Goal: Information Seeking & Learning: Learn about a topic

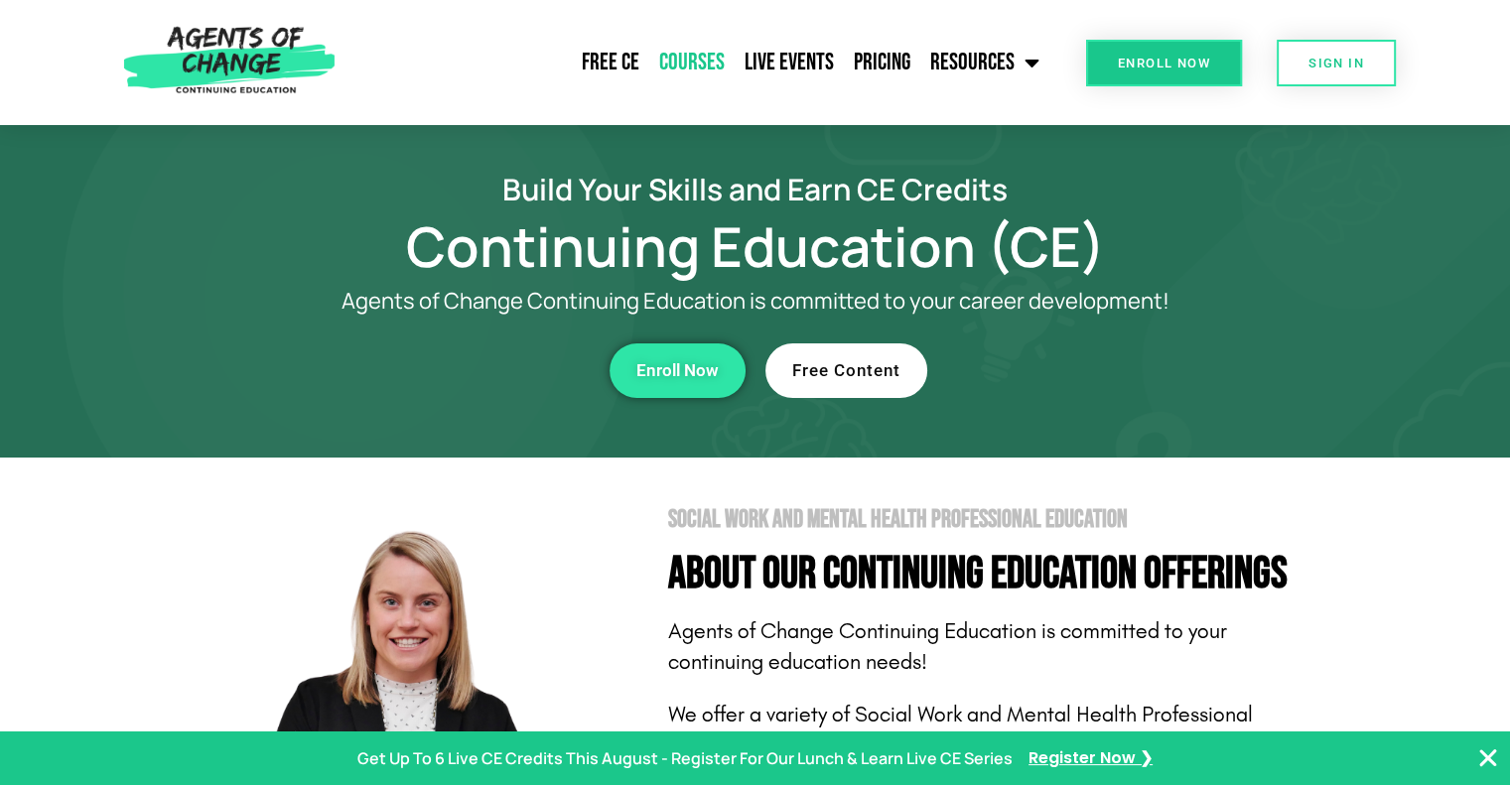
click at [696, 57] on link "Courses" at bounding box center [691, 63] width 85 height 50
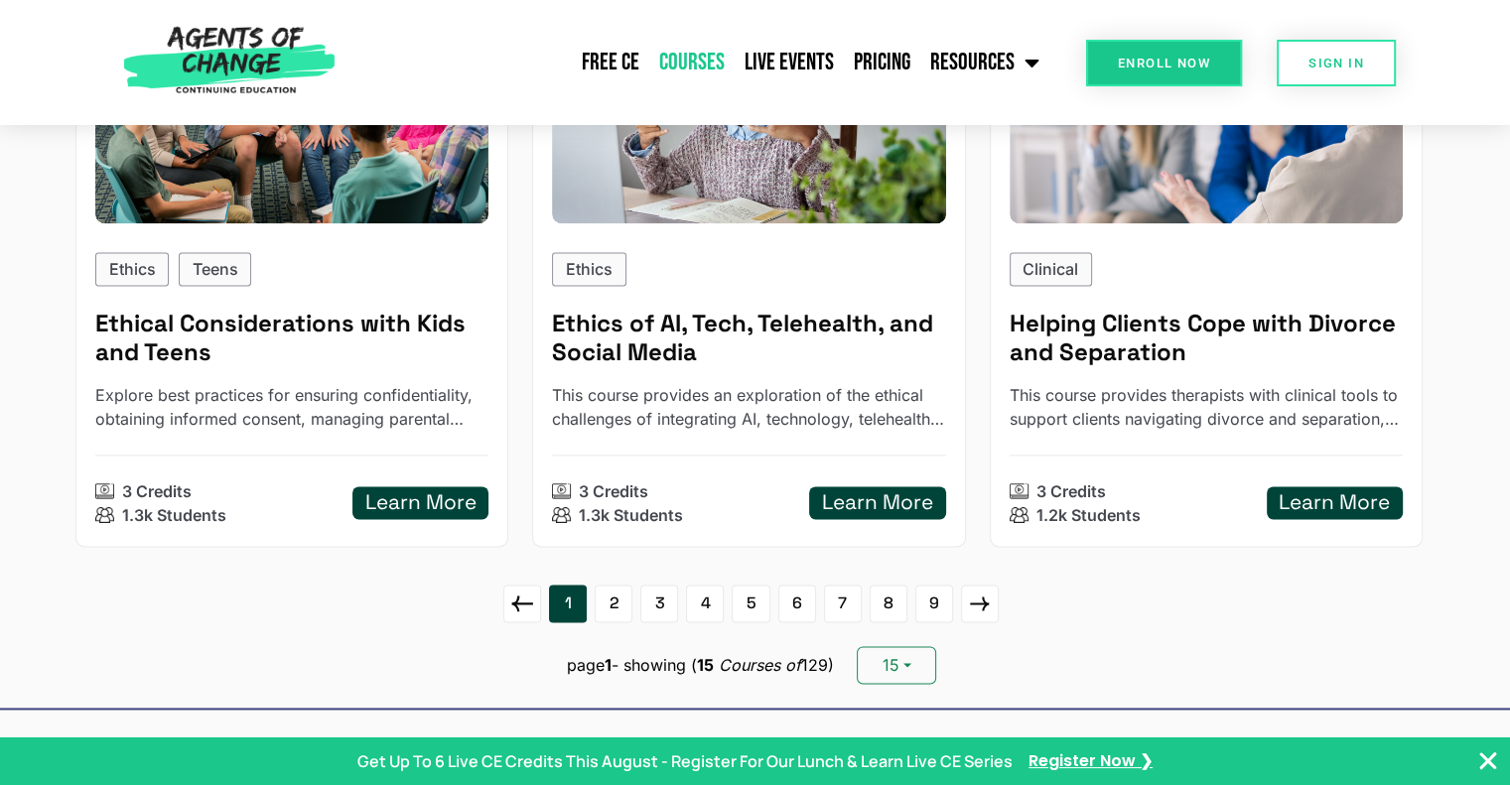
scroll to position [2712, 0]
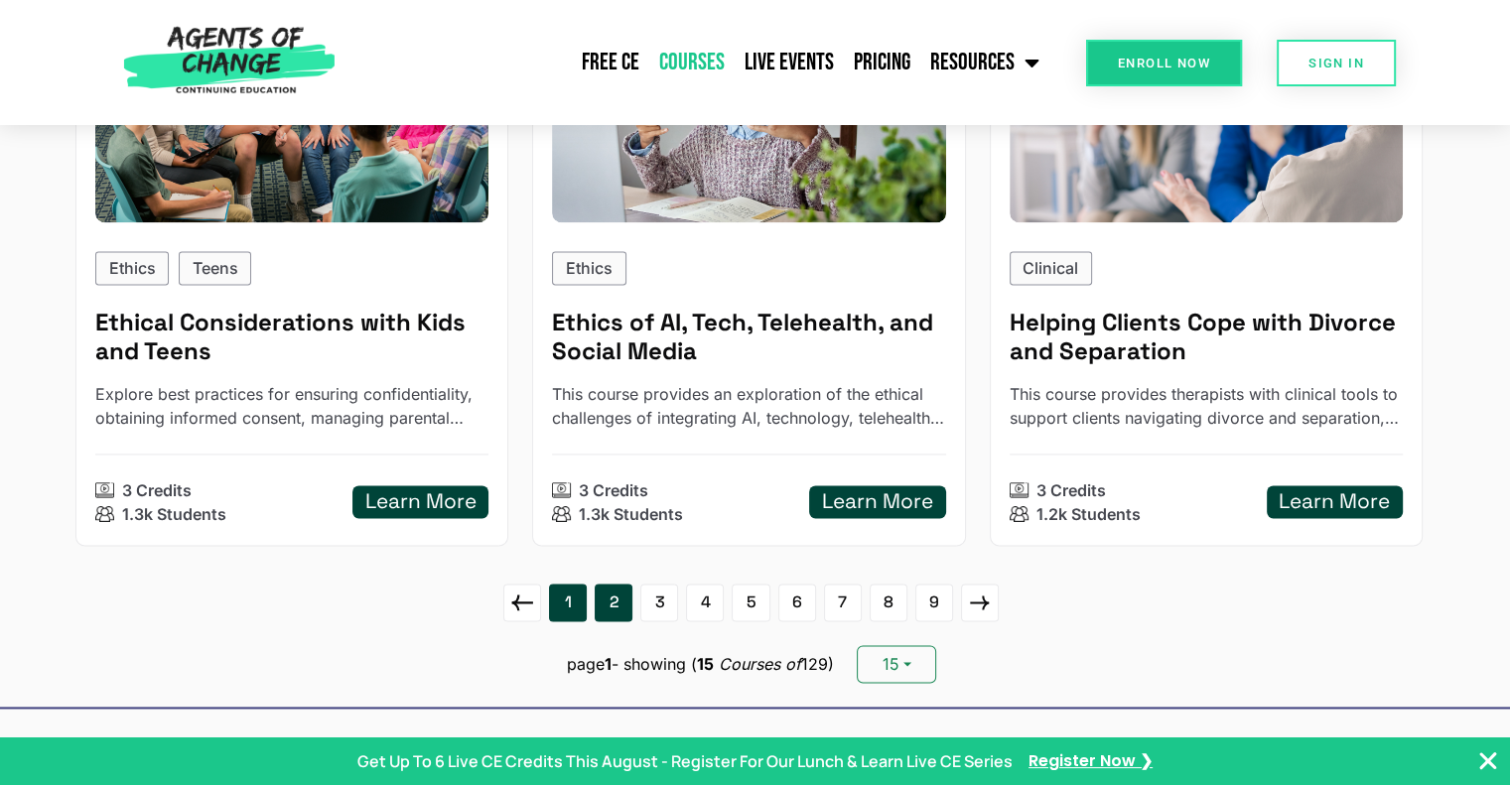
click at [608, 603] on link "2" at bounding box center [614, 603] width 38 height 38
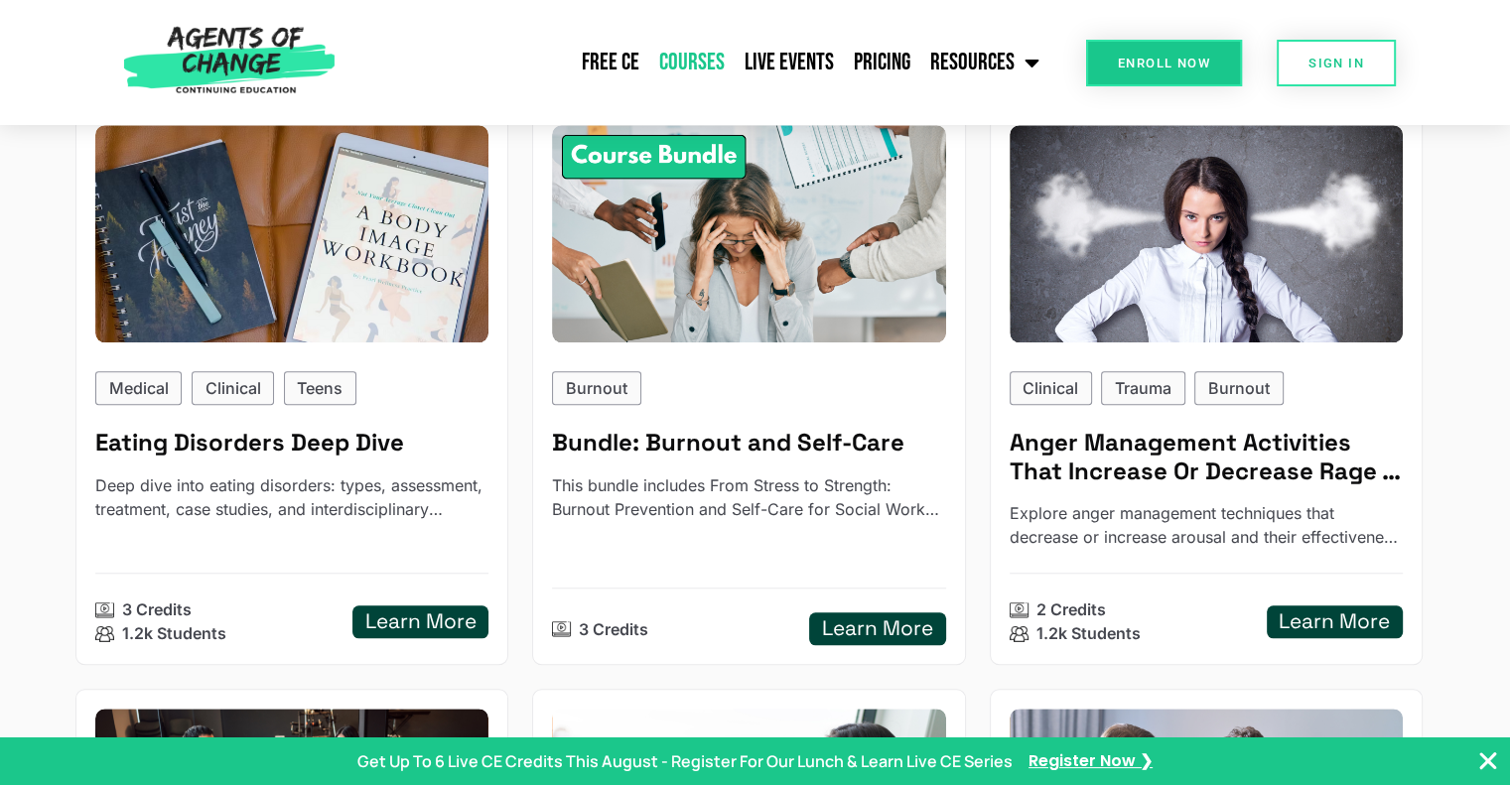
scroll to position [1492, 0]
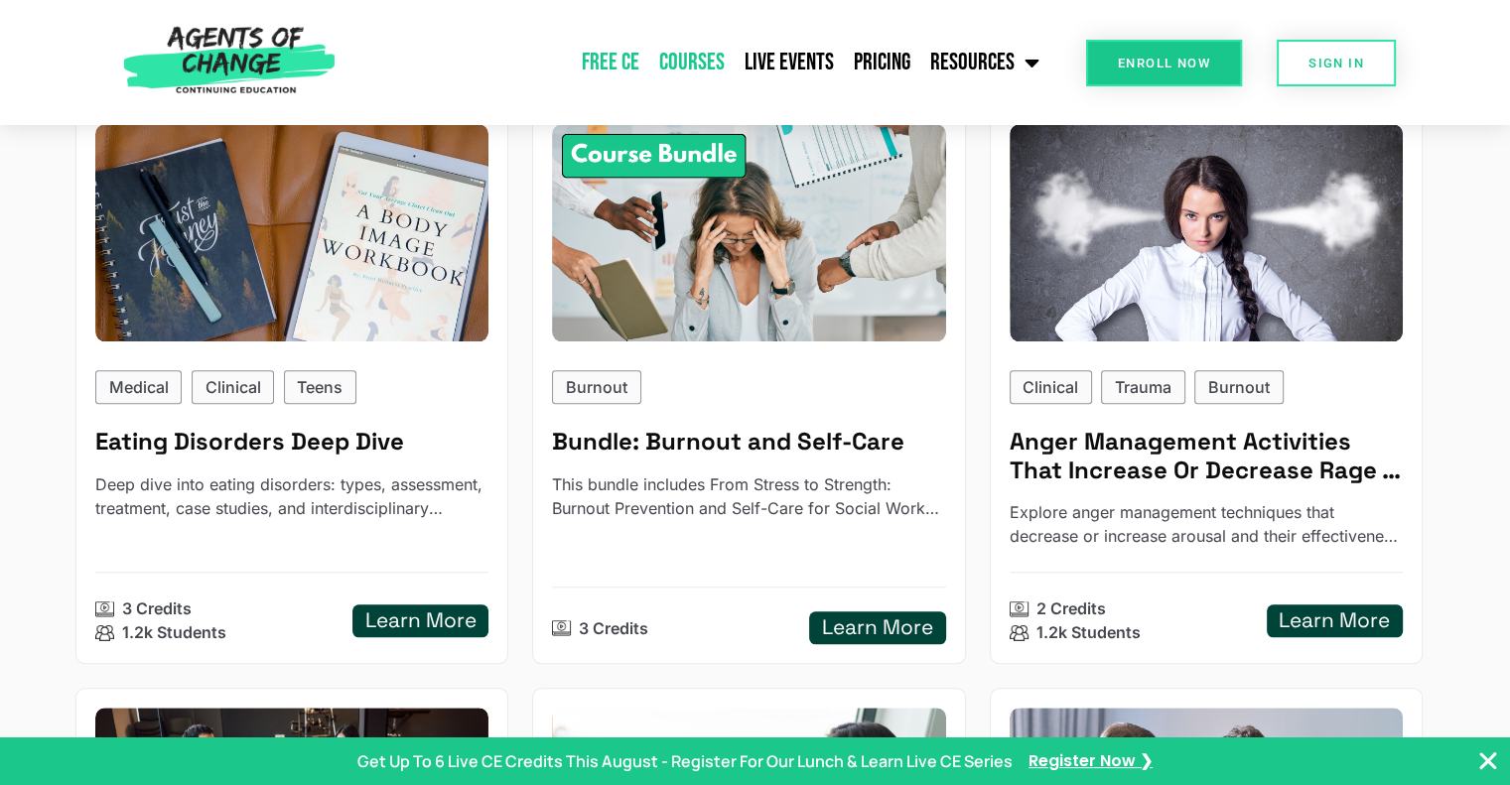
click at [600, 59] on link "Free CE" at bounding box center [610, 63] width 77 height 50
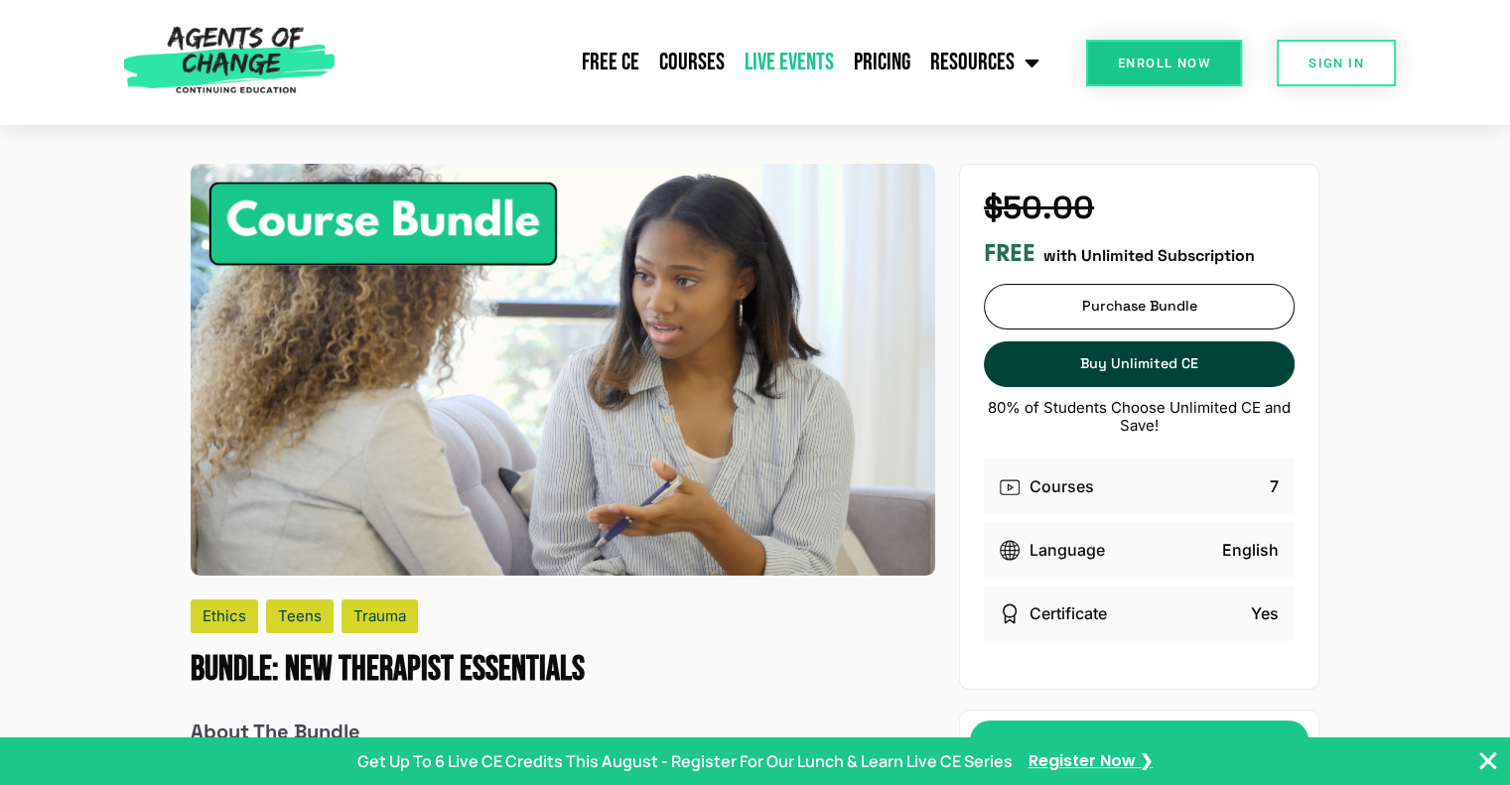
click at [776, 67] on link "Live Events" at bounding box center [789, 63] width 109 height 50
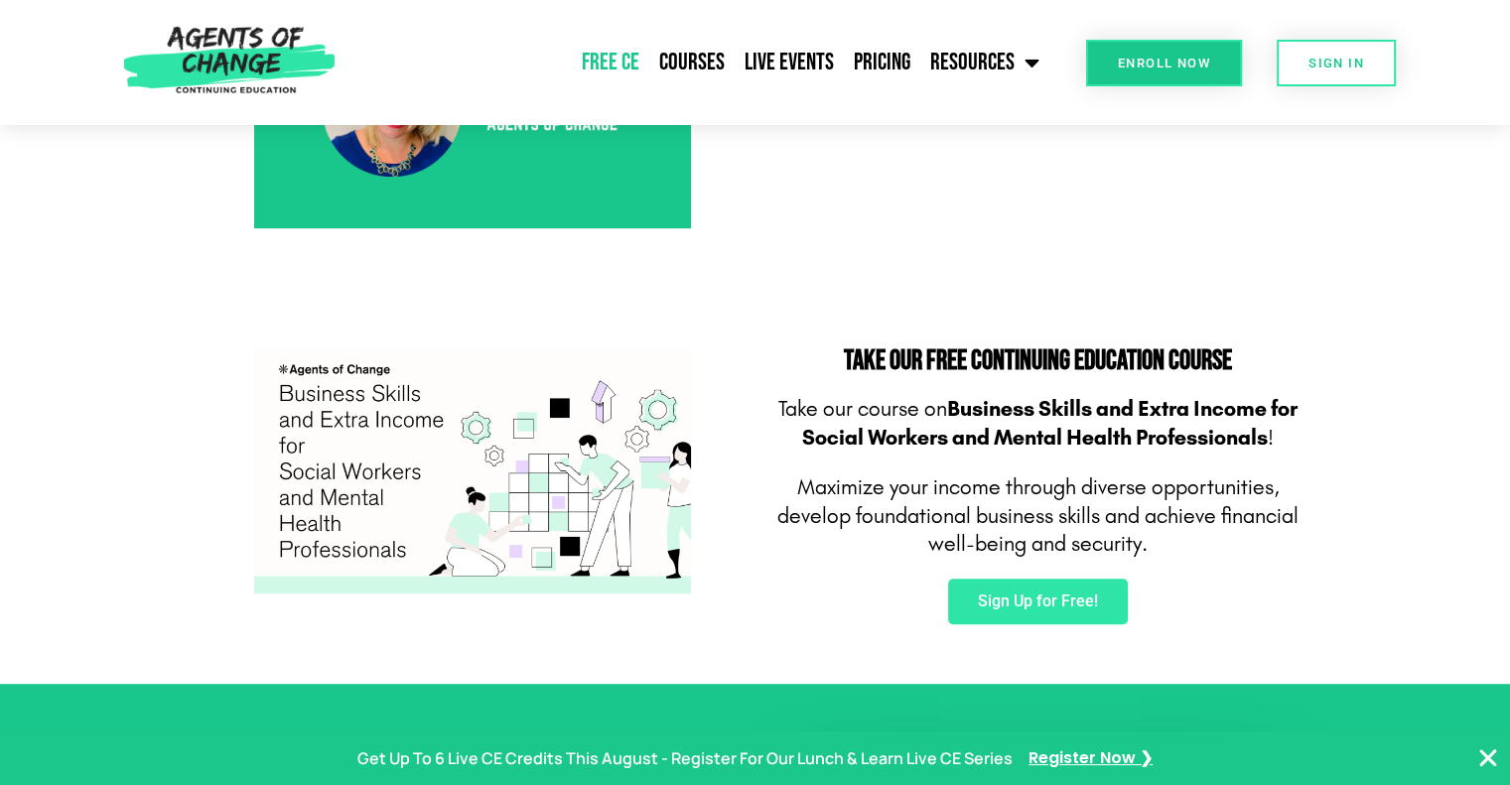
scroll to position [1052, 0]
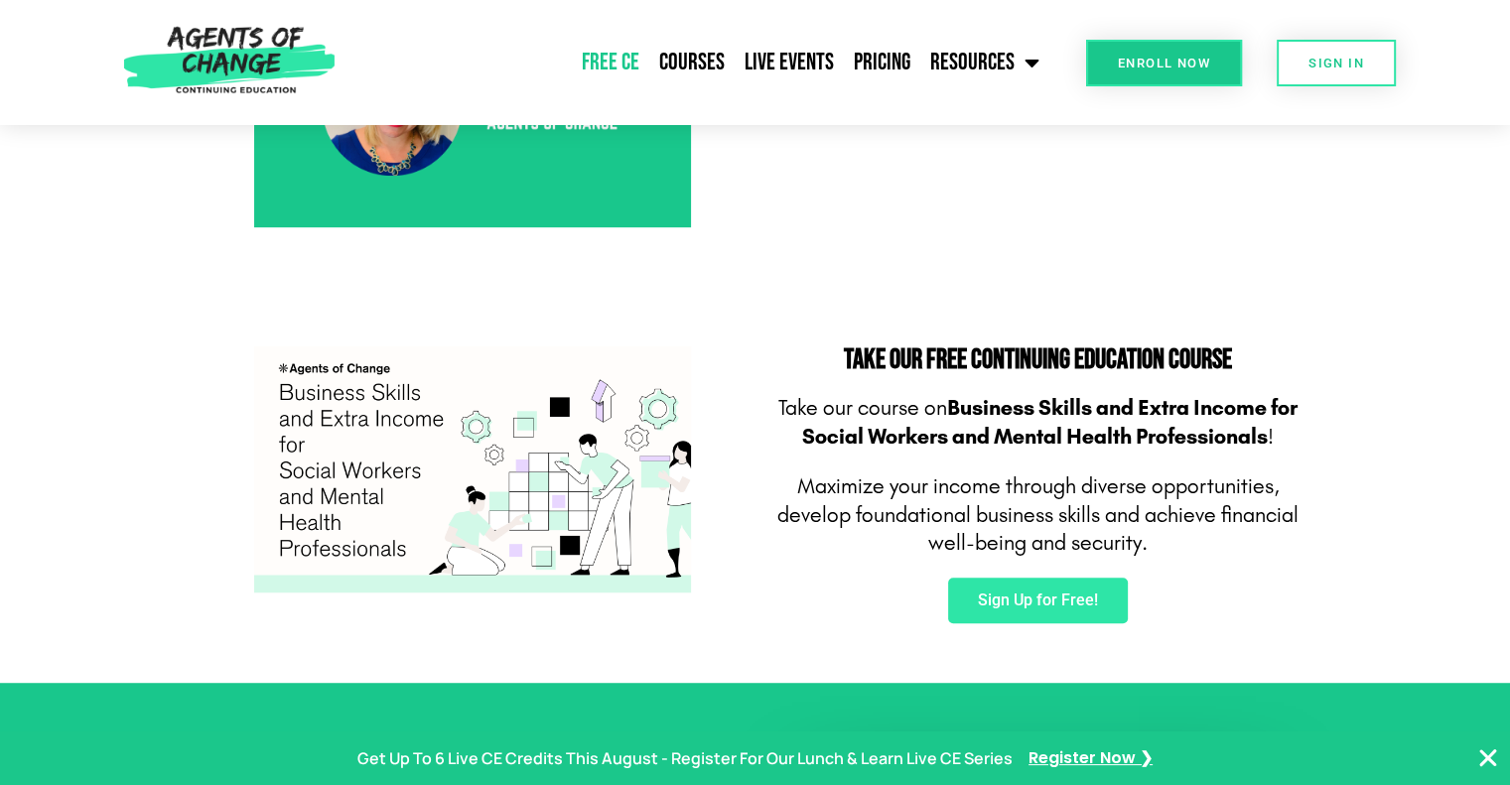
click at [576, 500] on img at bounding box center [472, 470] width 437 height 246
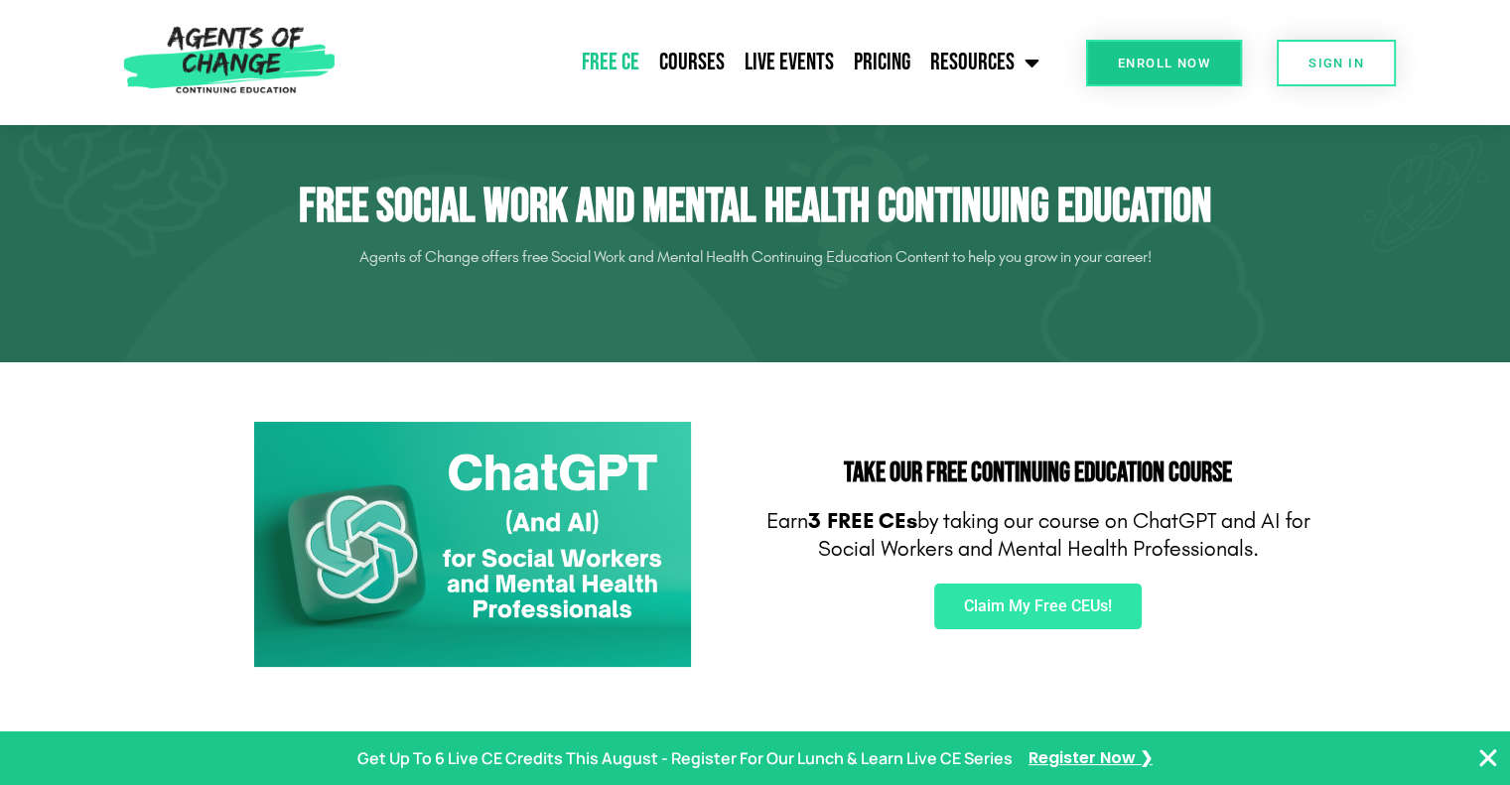
scroll to position [50, 0]
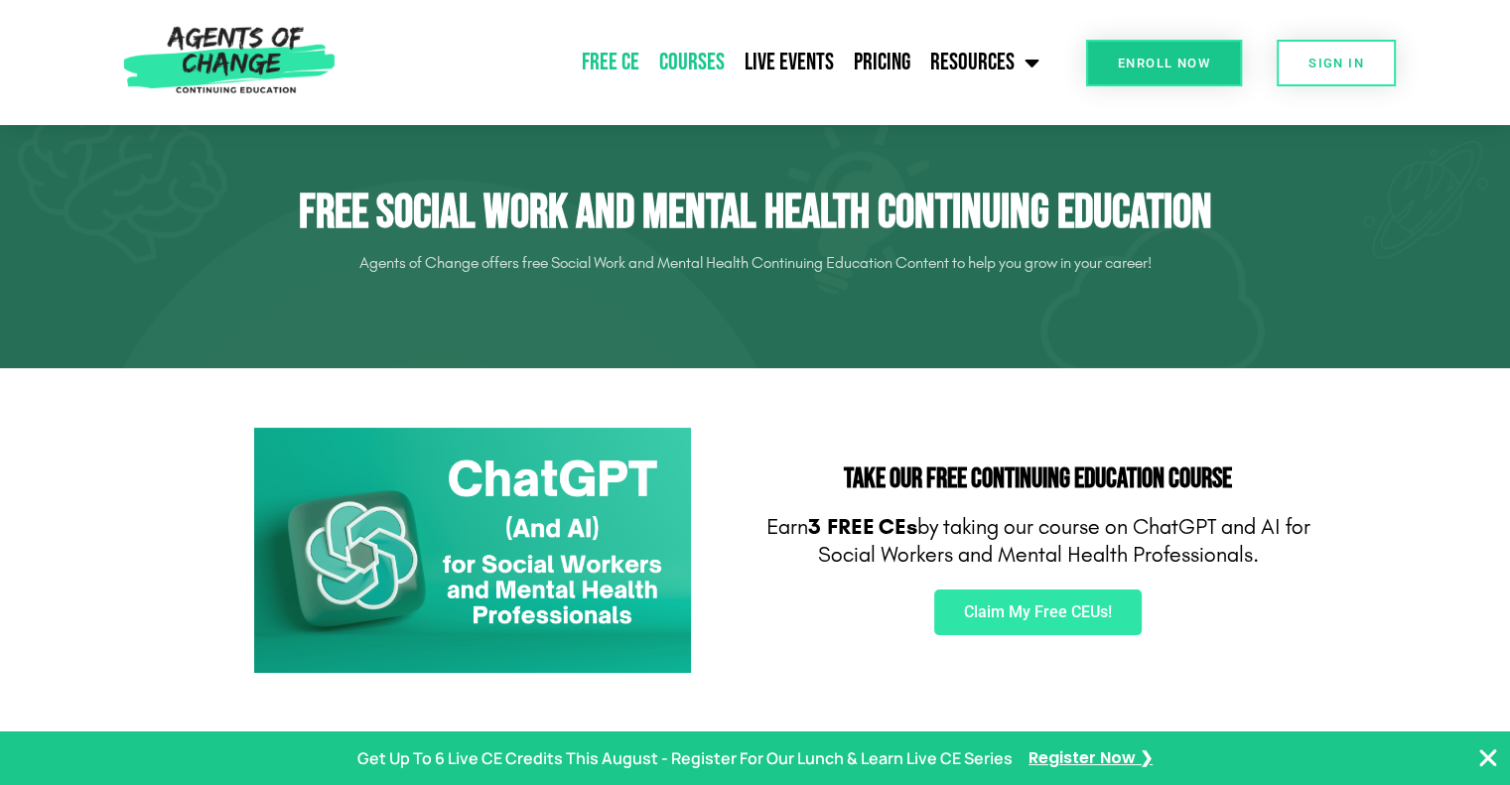
click at [705, 47] on link "Courses" at bounding box center [691, 63] width 85 height 50
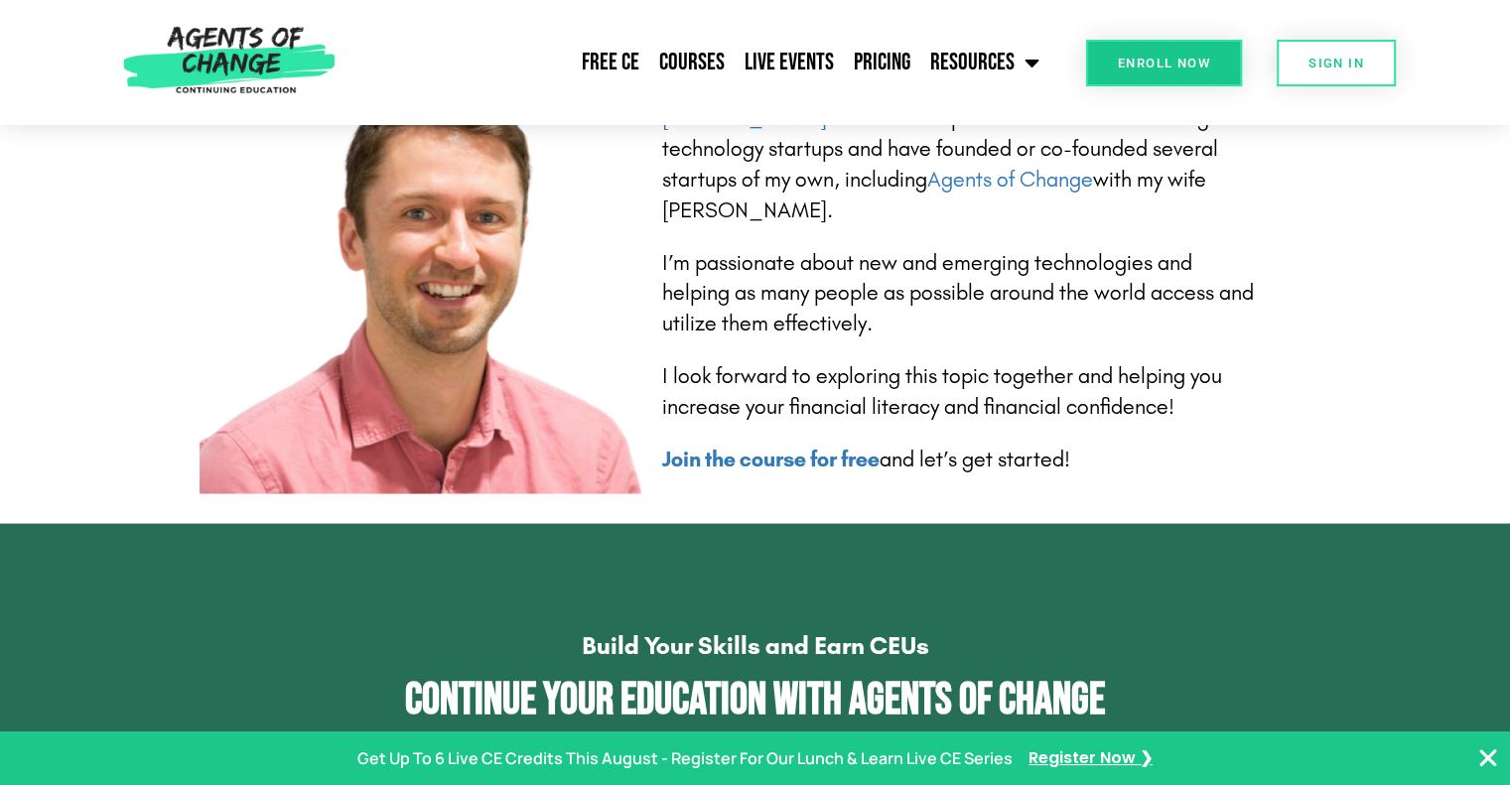
scroll to position [3709, 0]
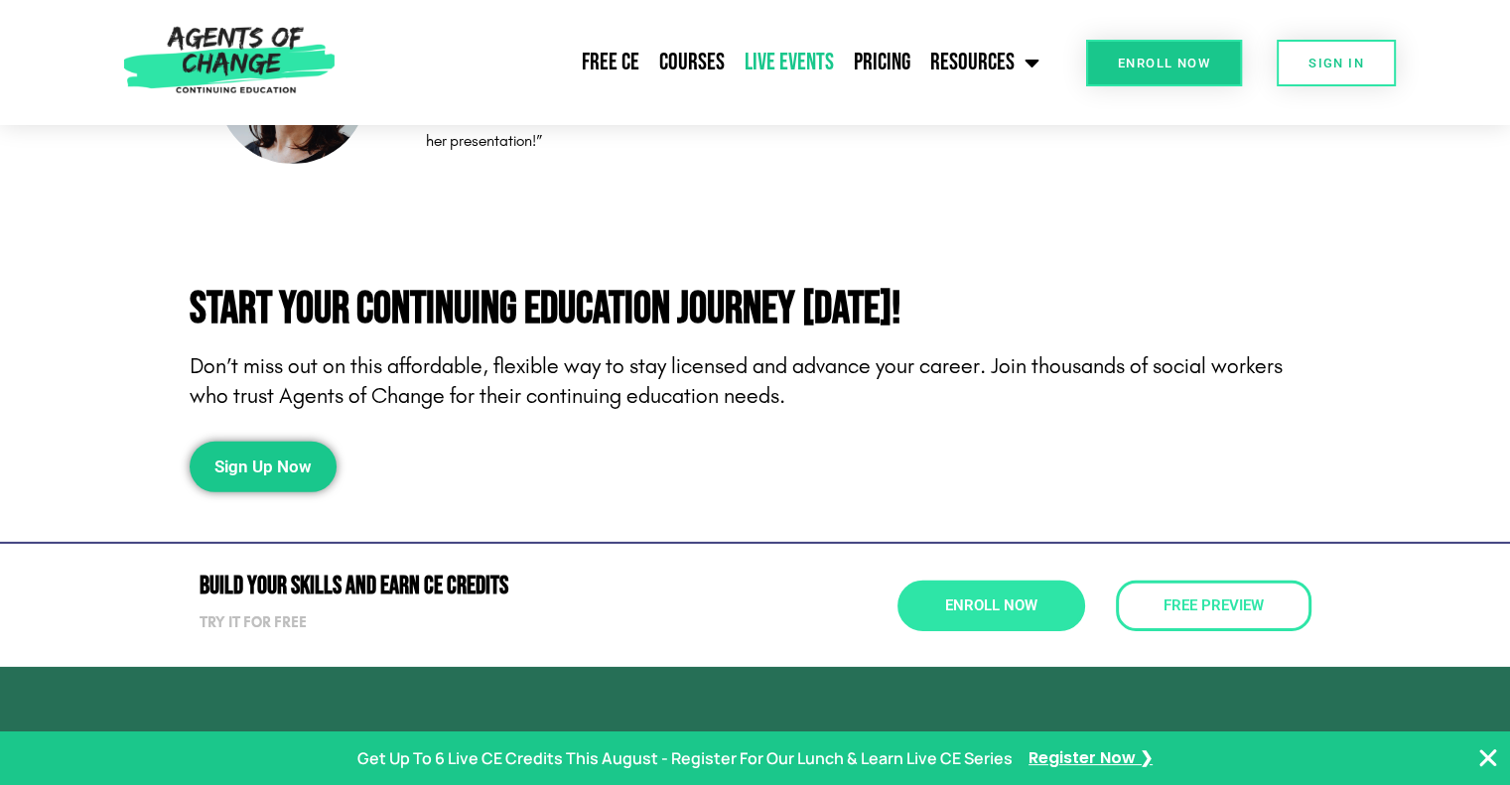
scroll to position [6017, 0]
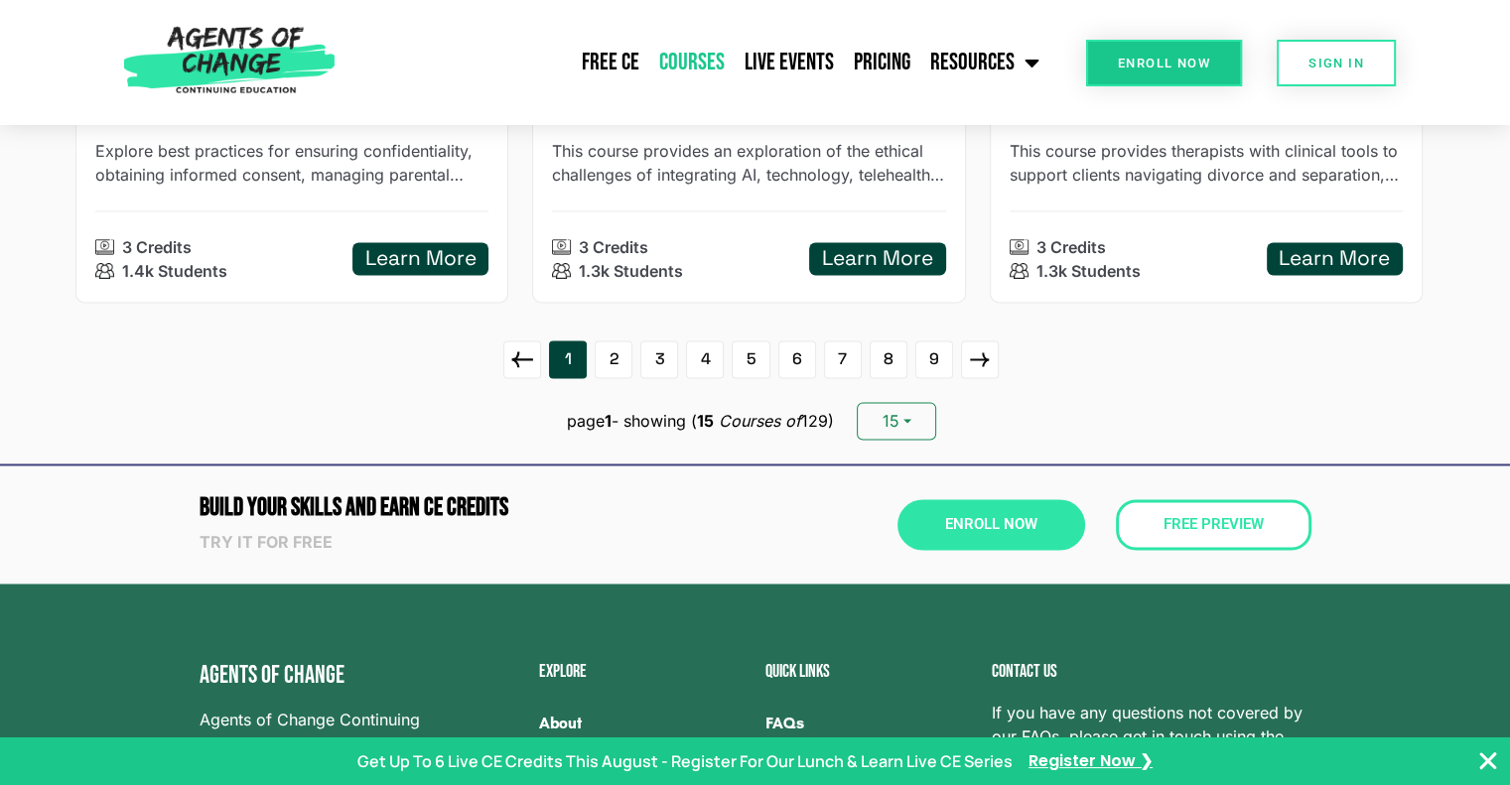
scroll to position [2721, 0]
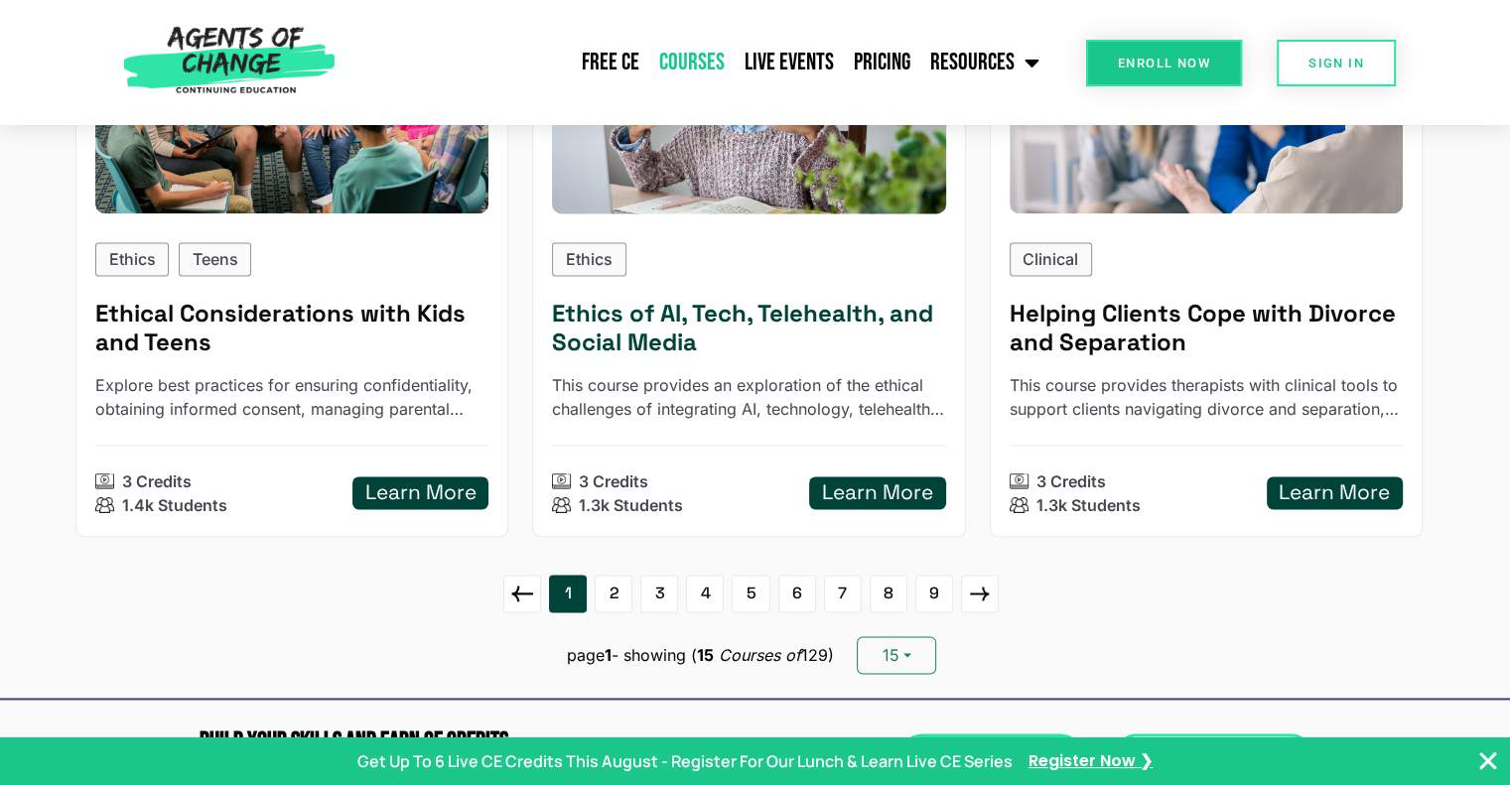
click at [598, 261] on p "Ethics" at bounding box center [589, 259] width 47 height 24
type input "******"
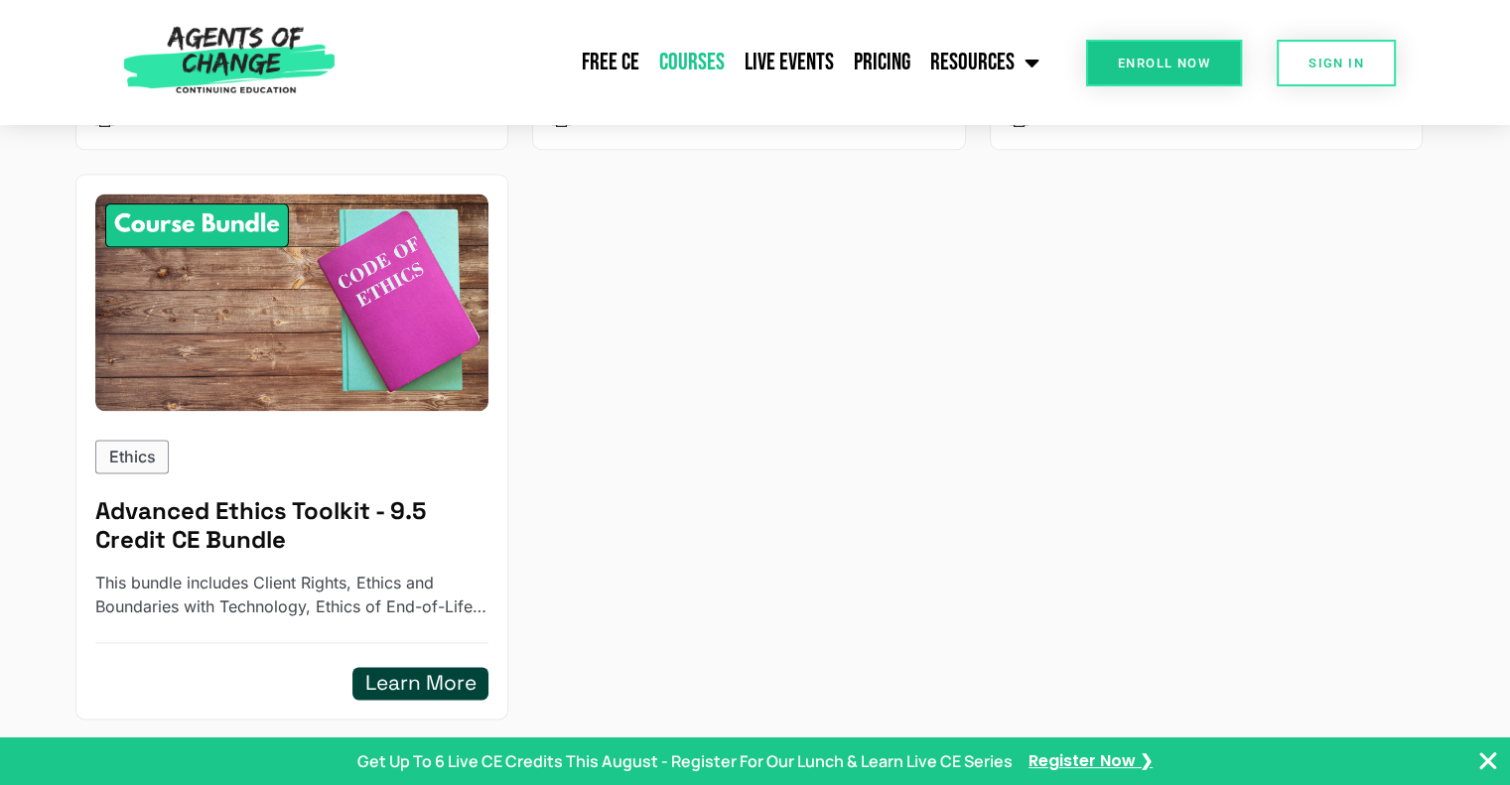
scroll to position [2668, 0]
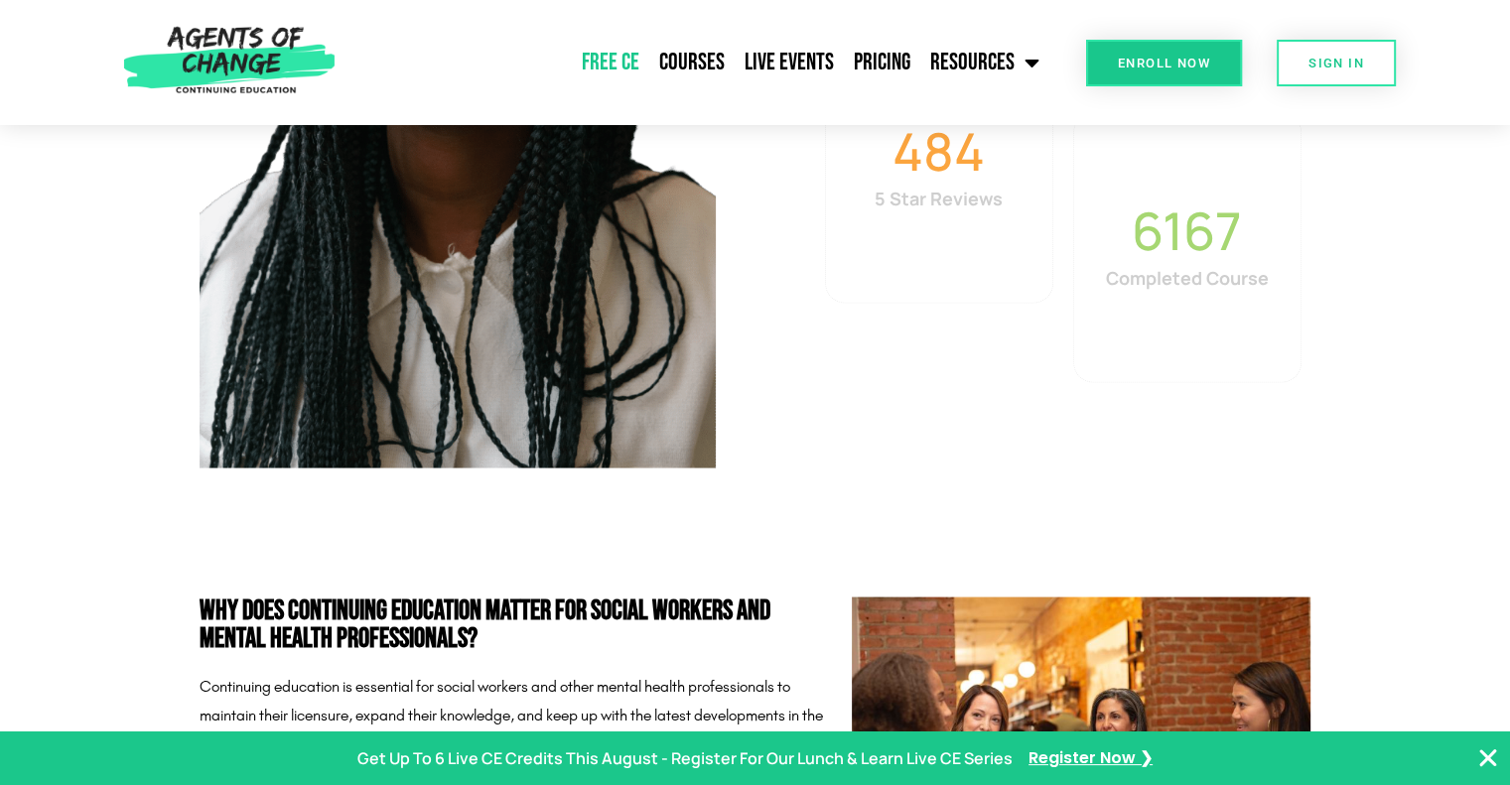
scroll to position [3559, 0]
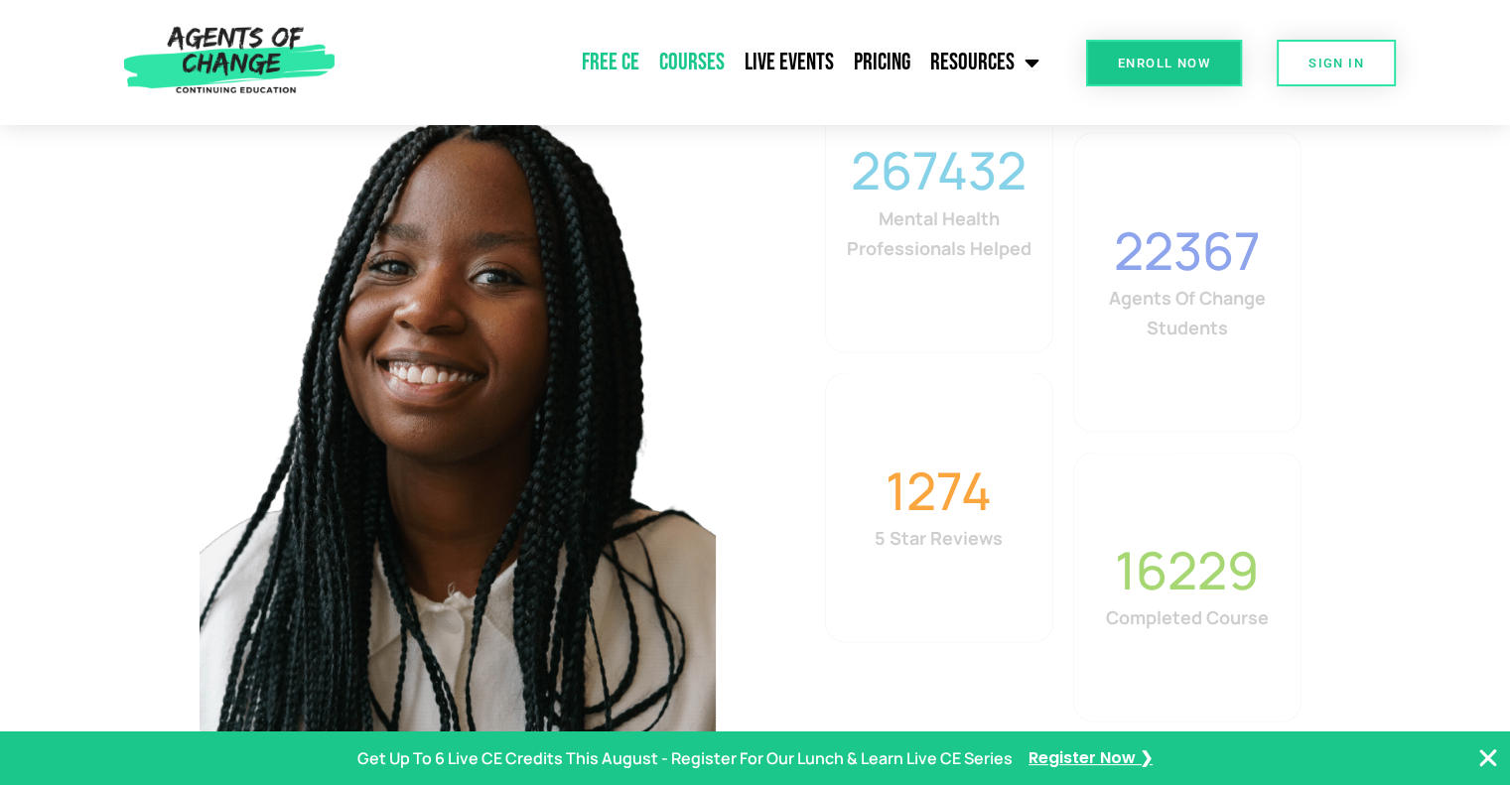
click at [688, 65] on link "Courses" at bounding box center [691, 63] width 85 height 50
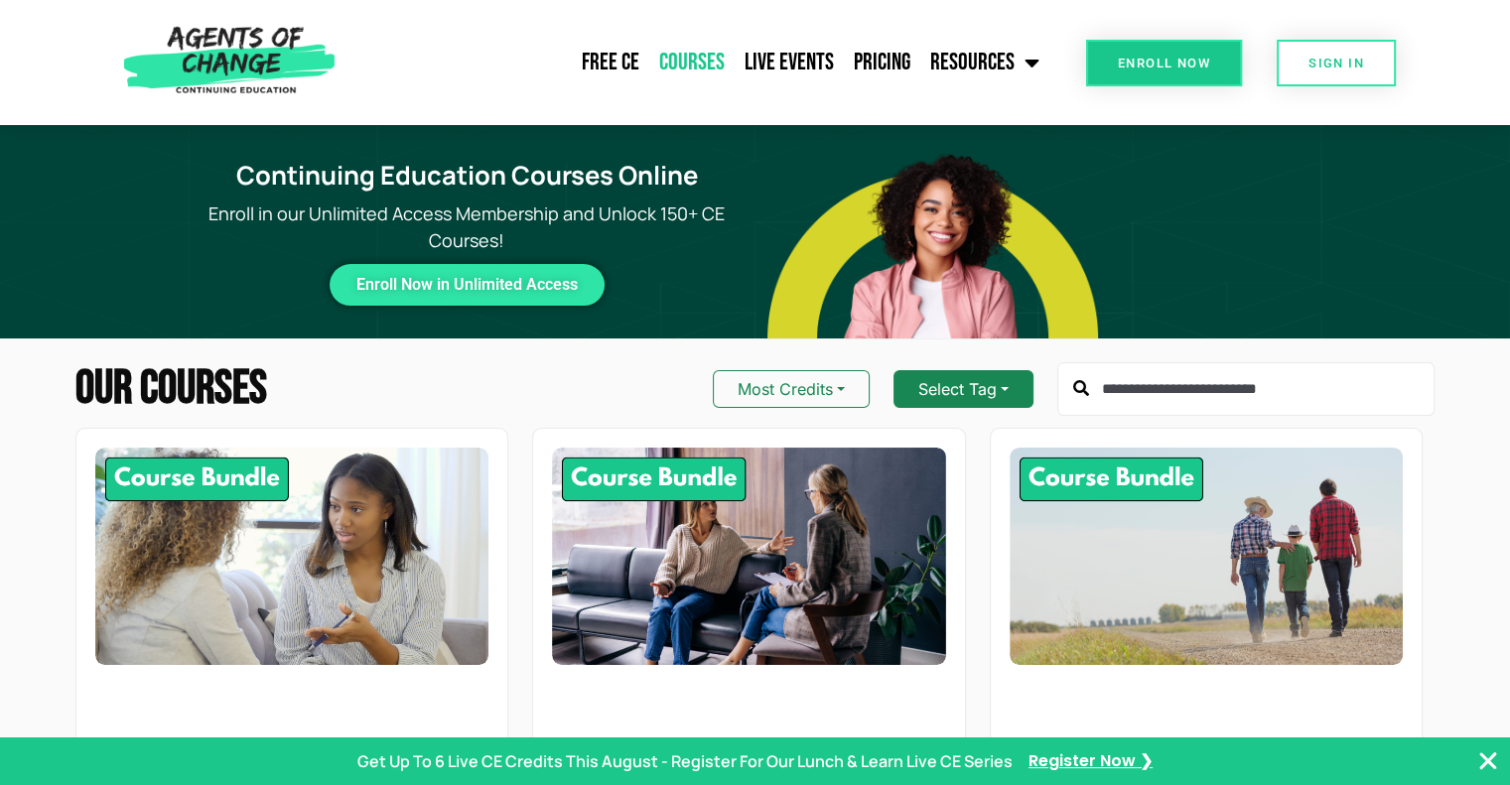
click at [997, 385] on button "Select Tag" at bounding box center [964, 389] width 140 height 38
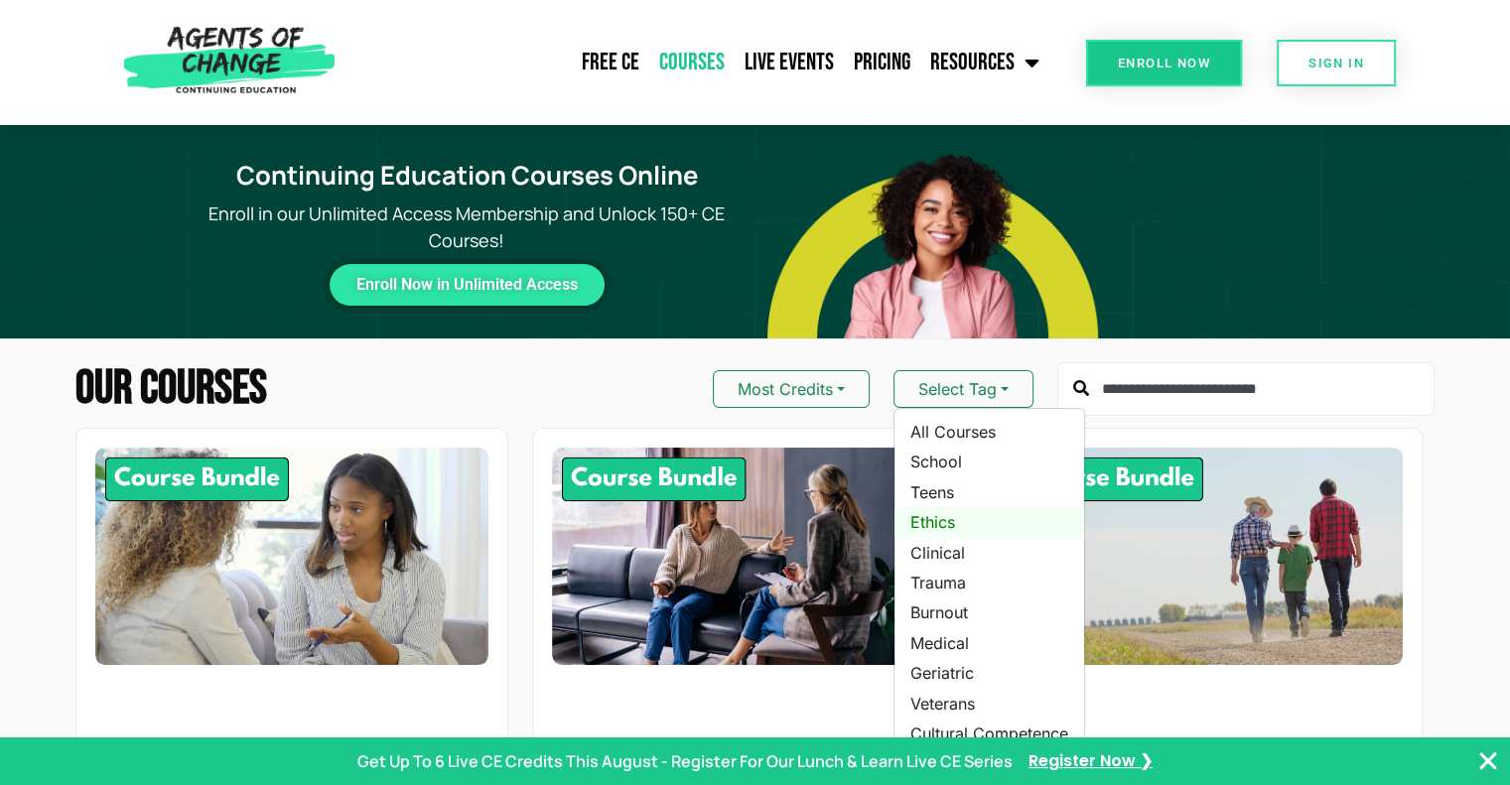
click at [941, 521] on link "Ethics" at bounding box center [990, 522] width 190 height 30
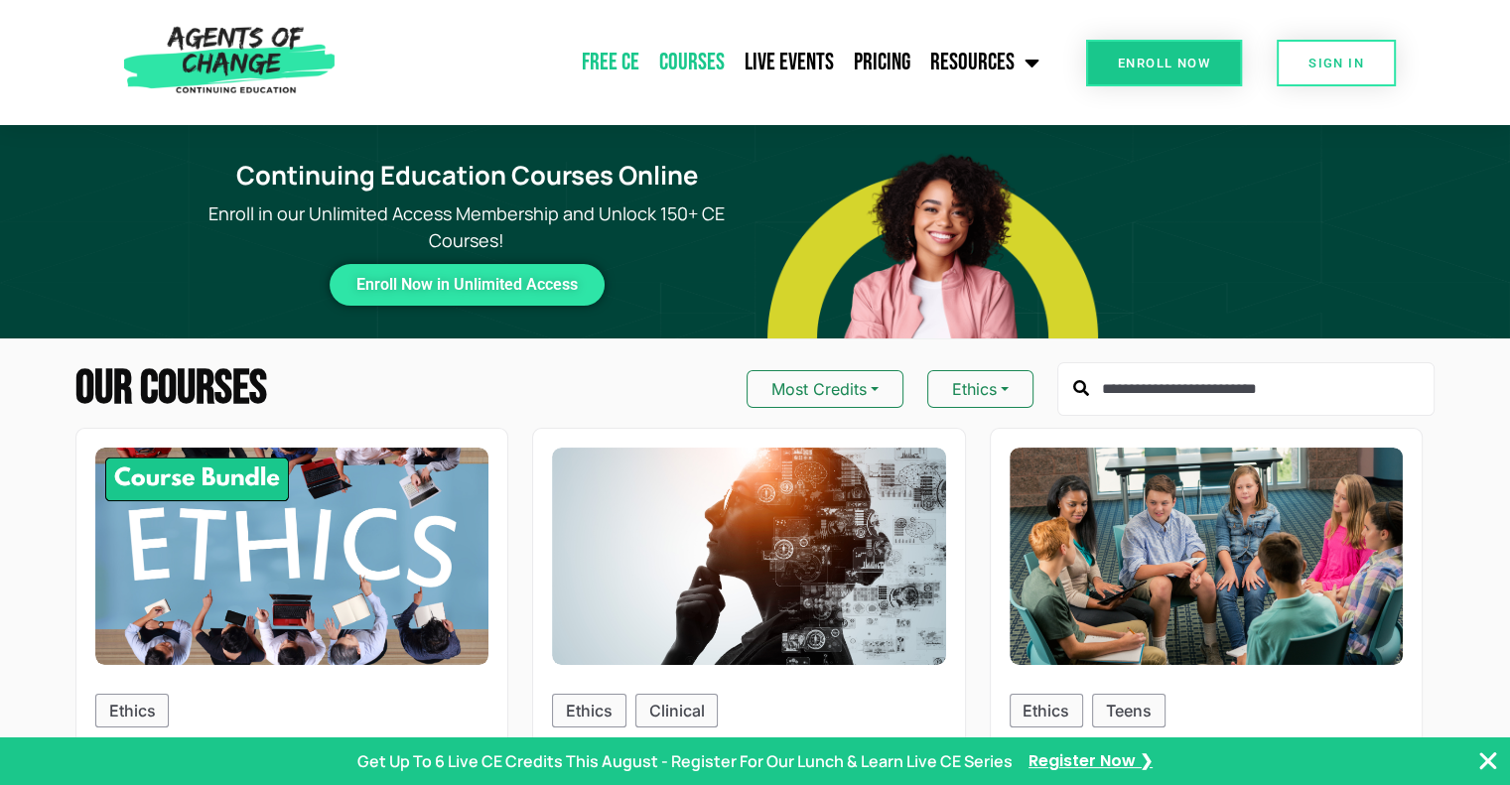
click at [611, 59] on link "Free CE" at bounding box center [610, 63] width 77 height 50
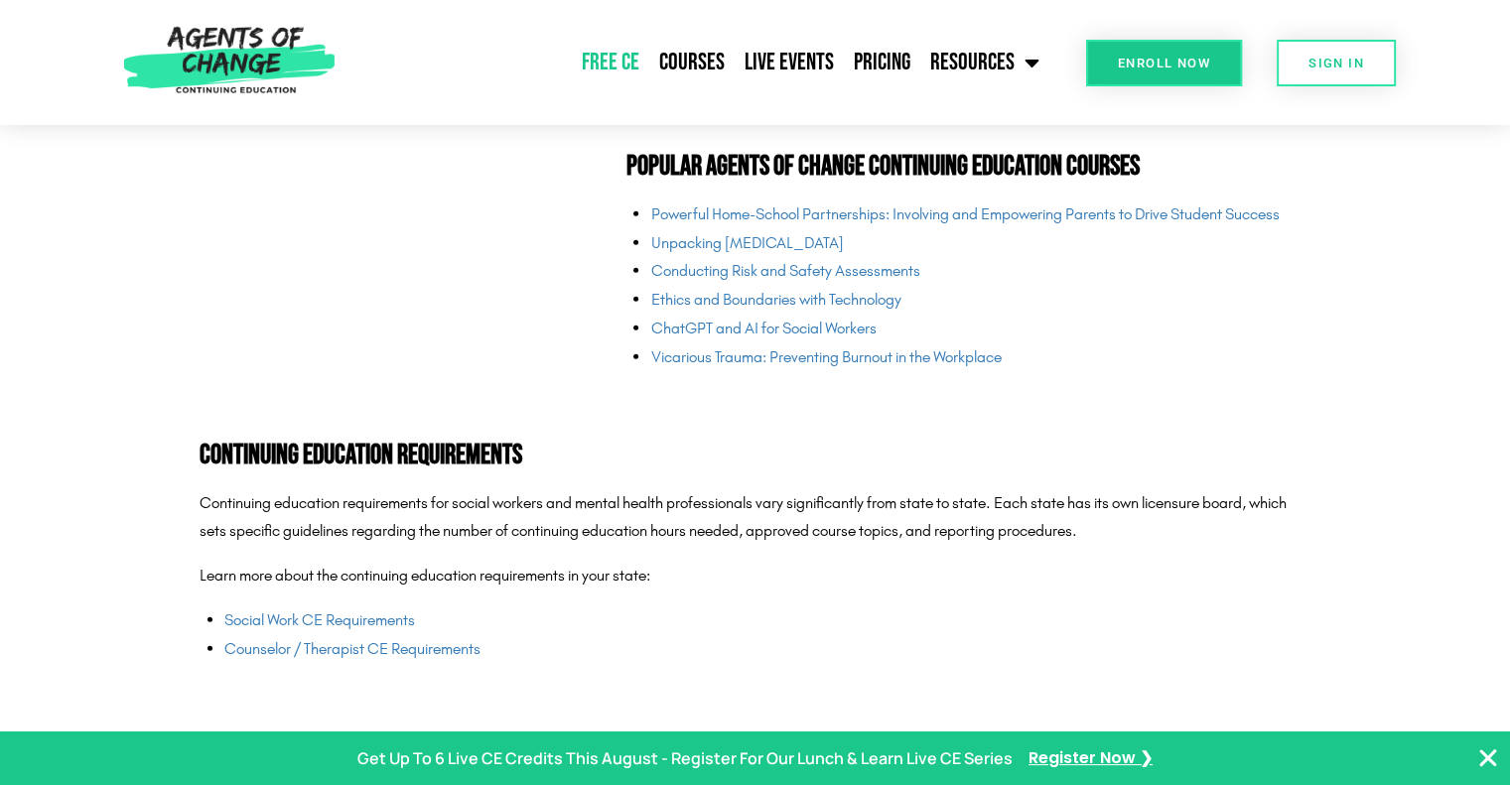
scroll to position [4733, 0]
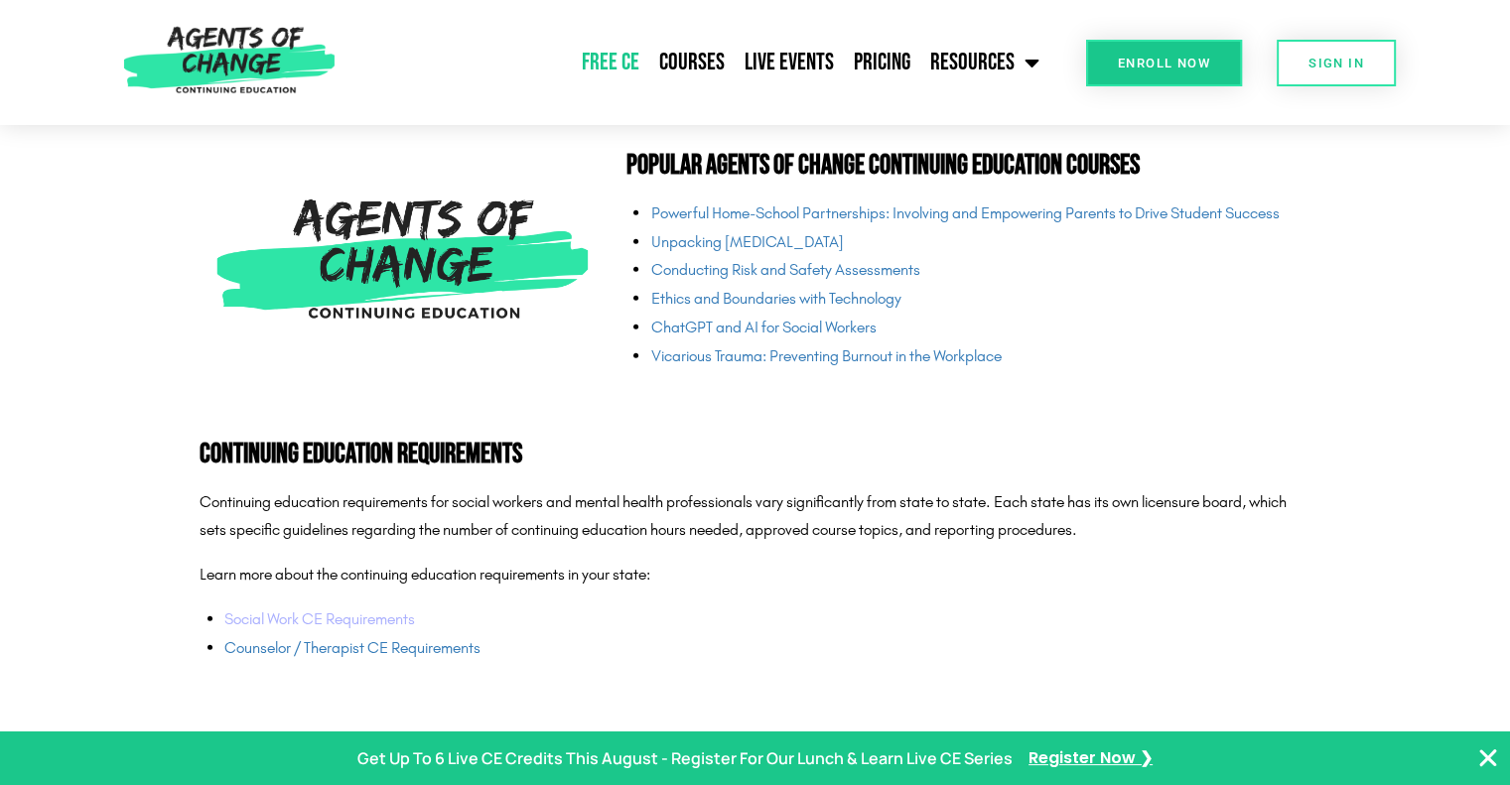
click at [377, 619] on link "Social Work CE Requirements" at bounding box center [319, 619] width 191 height 19
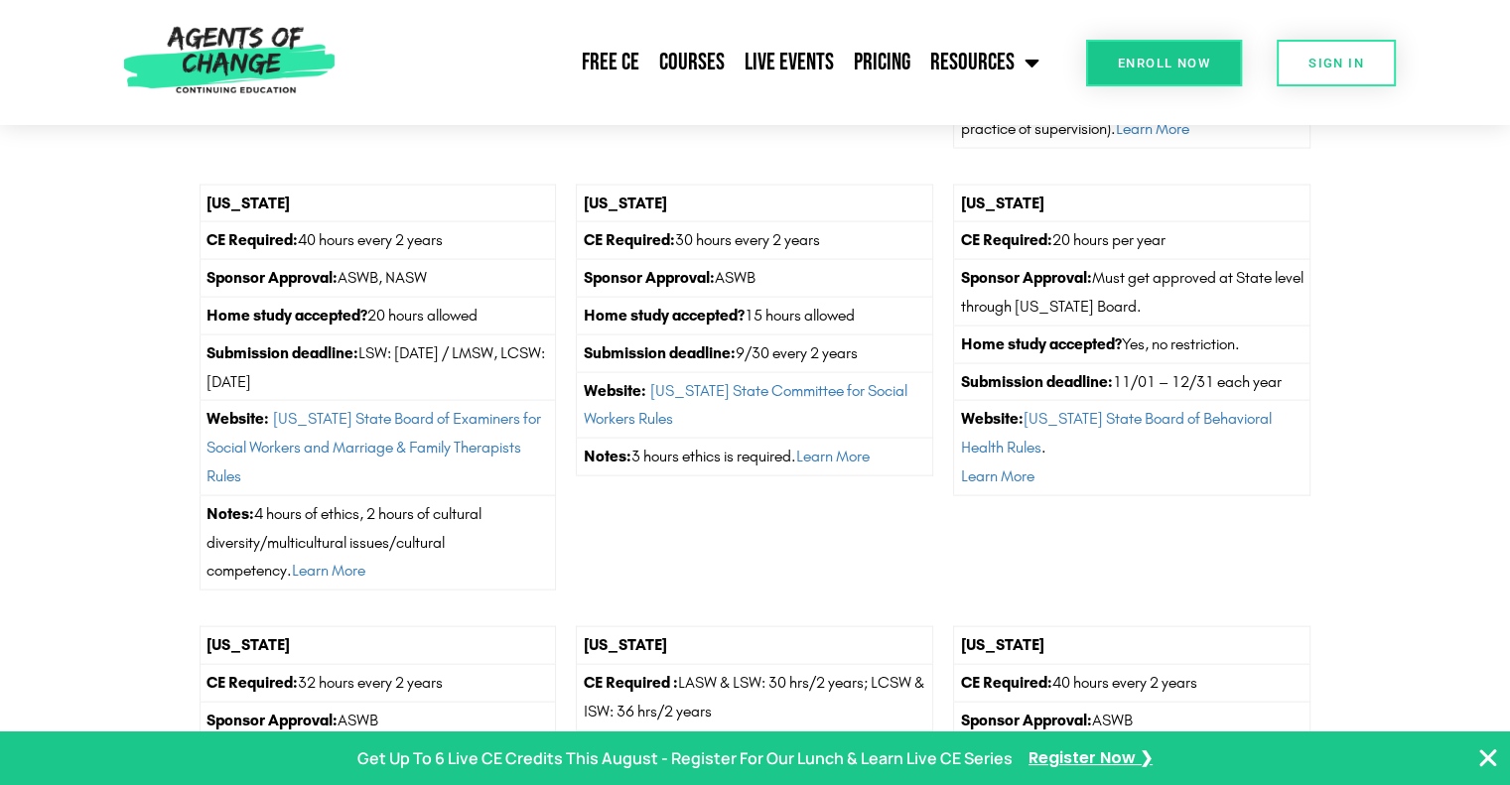
scroll to position [4130, 0]
click at [668, 67] on link "Courses" at bounding box center [691, 63] width 85 height 50
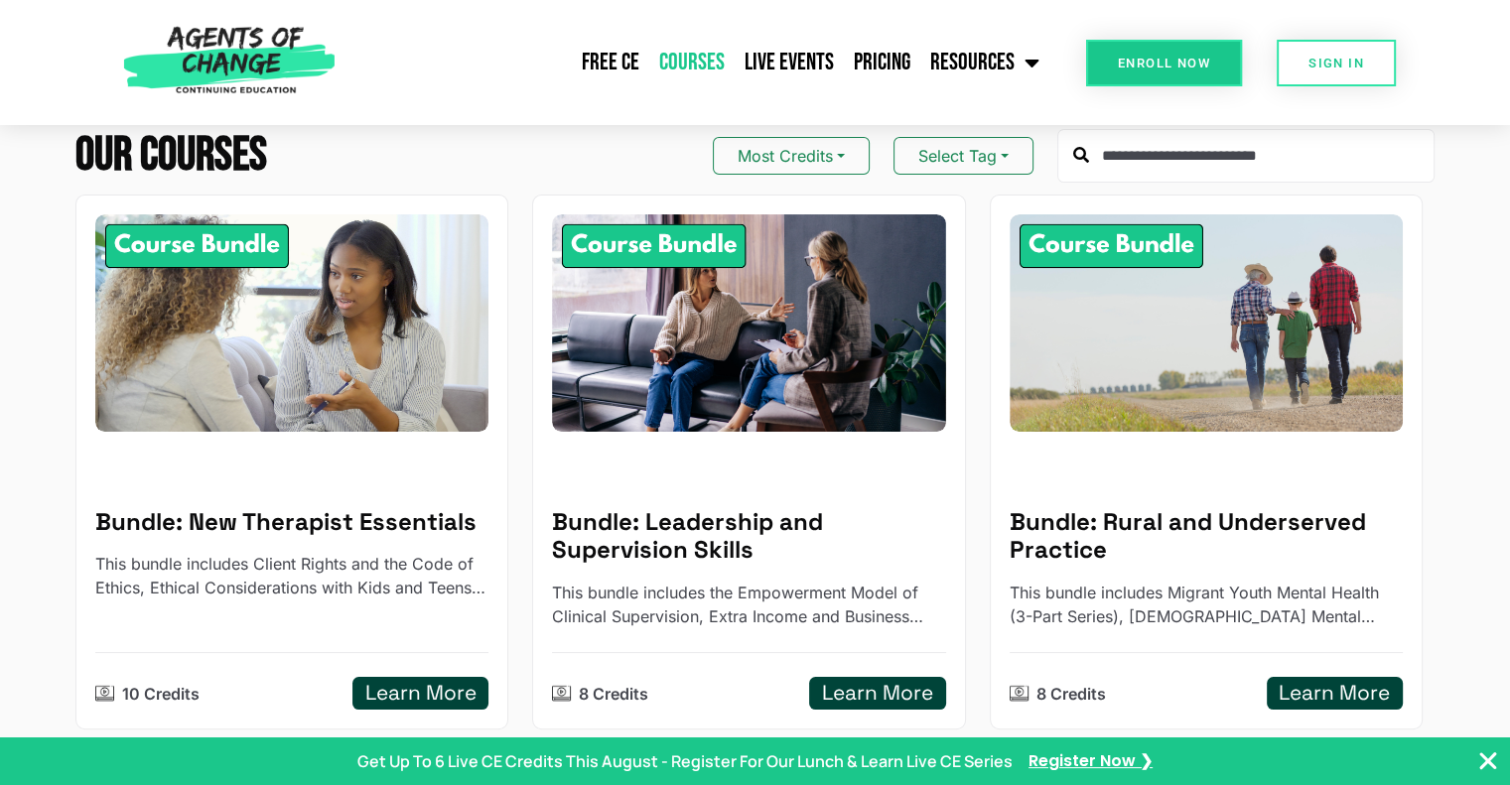
scroll to position [234, 0]
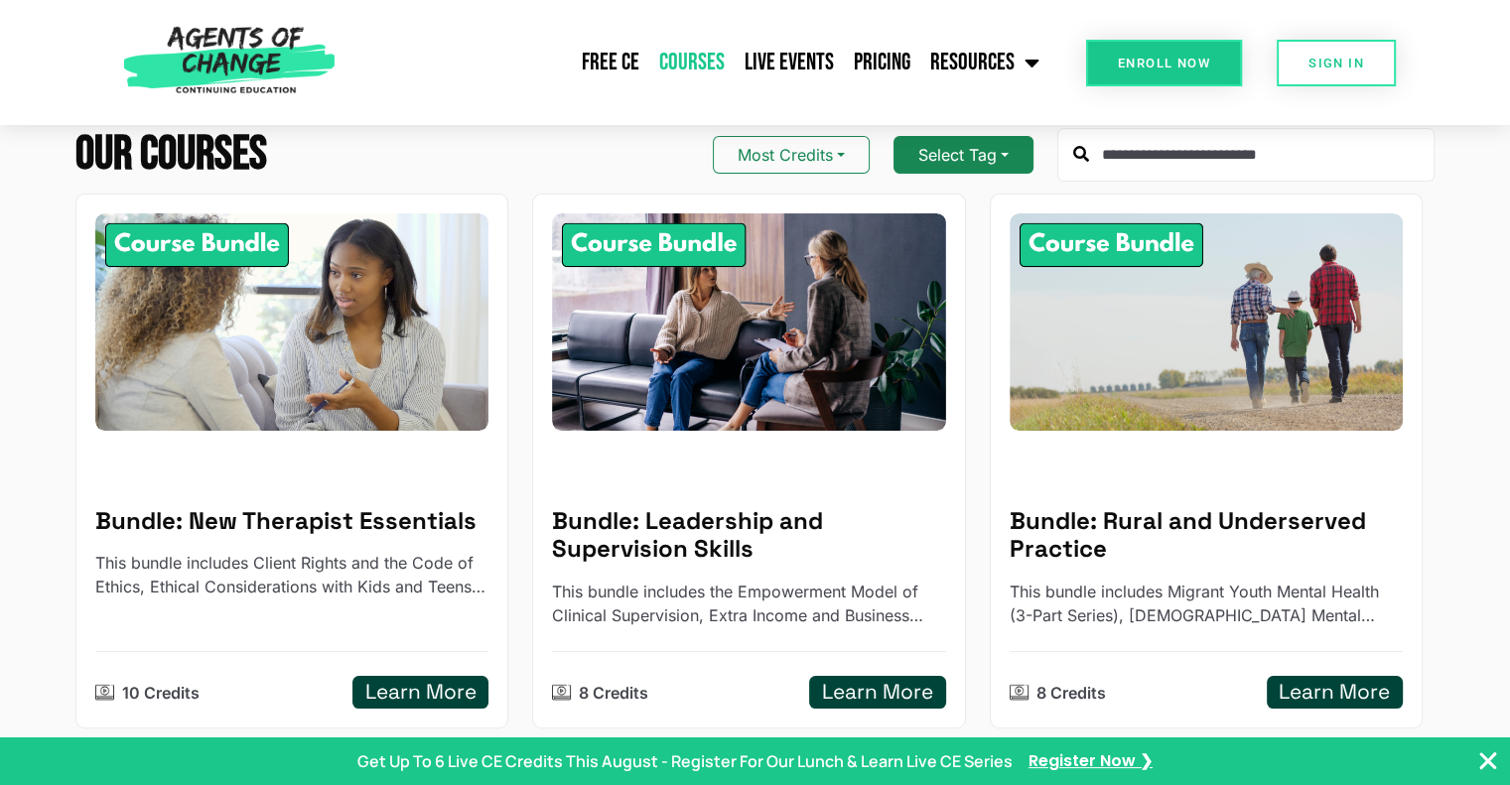
click at [993, 162] on button "Select Tag" at bounding box center [964, 155] width 140 height 38
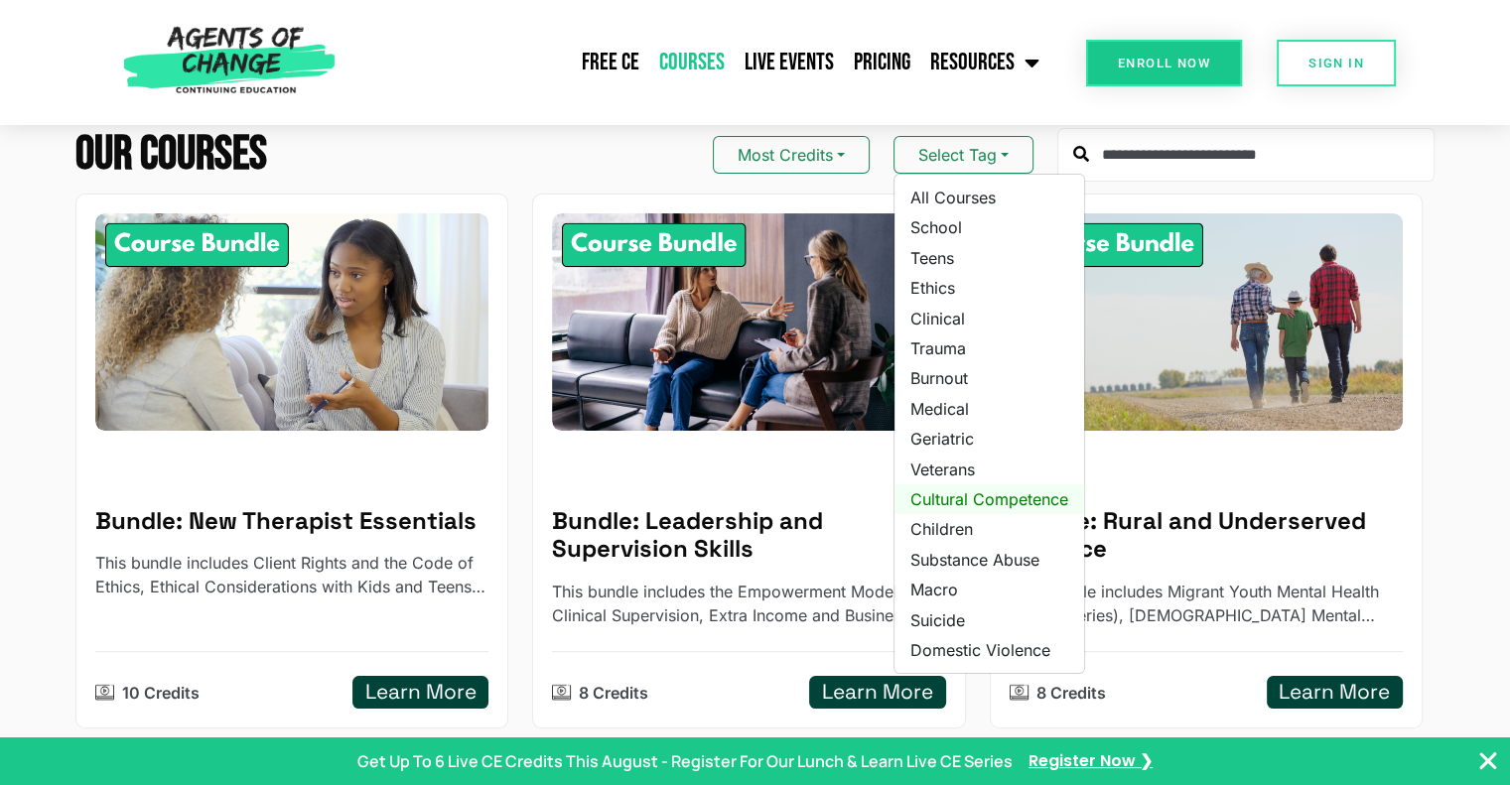
click at [975, 499] on link "Cultural Competence" at bounding box center [990, 500] width 190 height 30
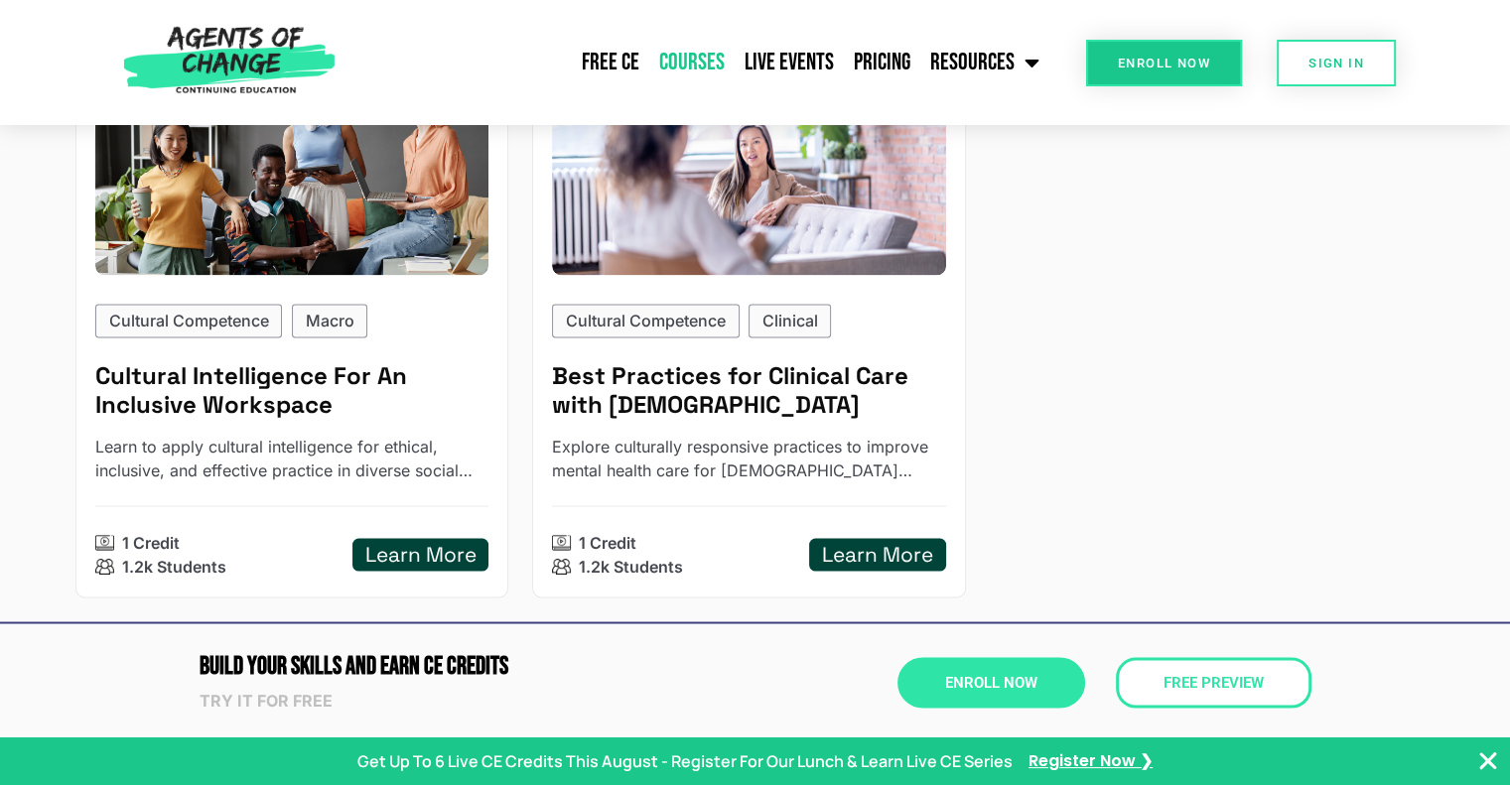
scroll to position [3416, 0]
click at [182, 59] on img at bounding box center [229, 62] width 230 height 125
